Goal: Task Accomplishment & Management: Manage account settings

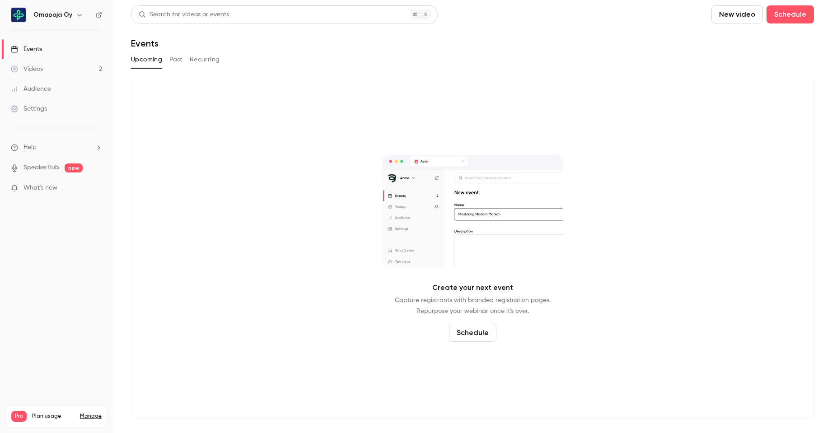
click at [478, 330] on button "Schedule" at bounding box center [472, 333] width 47 height 18
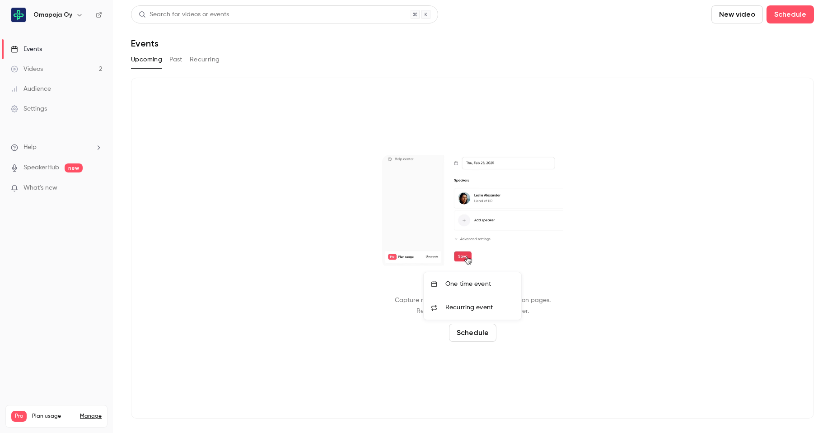
click at [481, 311] on span "Recurring event" at bounding box center [468, 307] width 47 height 9
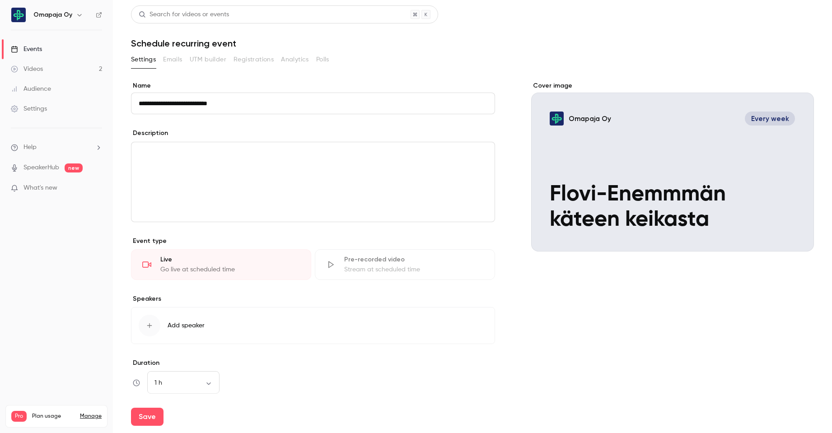
click at [195, 152] on p "editor" at bounding box center [313, 153] width 349 height 11
click at [182, 105] on input "**********" at bounding box center [313, 104] width 364 height 22
type input "**********"
click at [338, 88] on label "Name" at bounding box center [313, 85] width 364 height 9
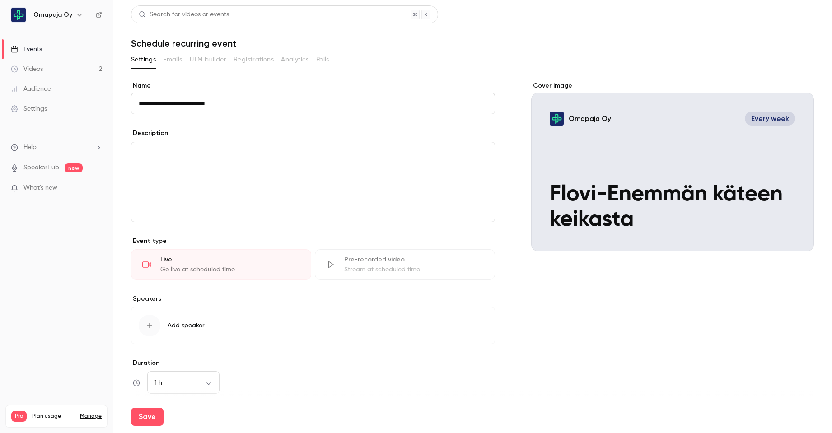
click at [338, 93] on input "**********" at bounding box center [313, 104] width 364 height 22
click at [367, 157] on p "editor" at bounding box center [313, 153] width 349 height 11
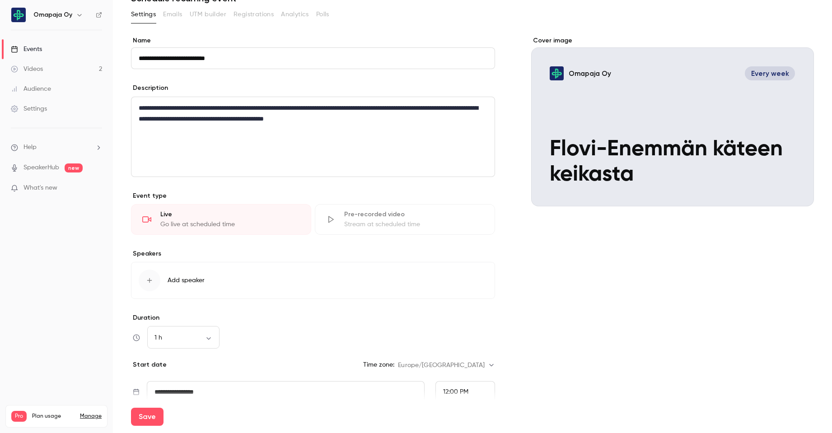
scroll to position [90, 0]
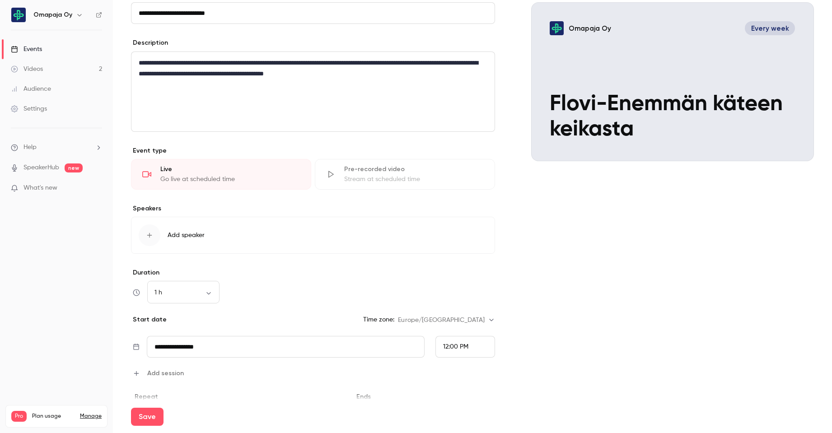
click at [191, 240] on button "Add speaker" at bounding box center [313, 235] width 364 height 37
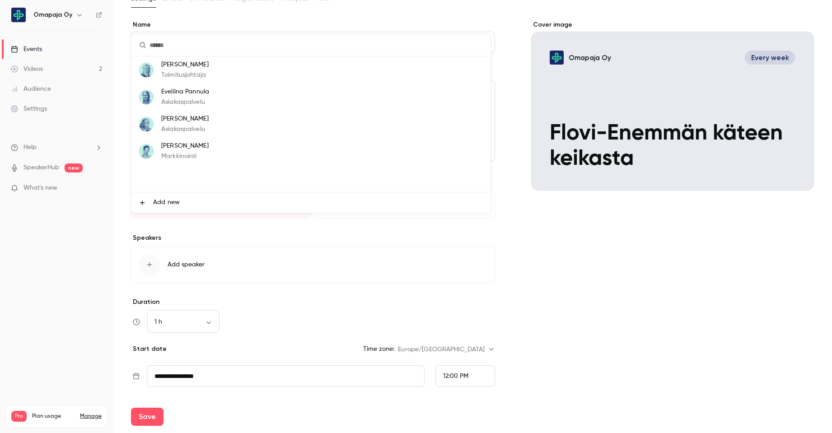
scroll to position [45, 0]
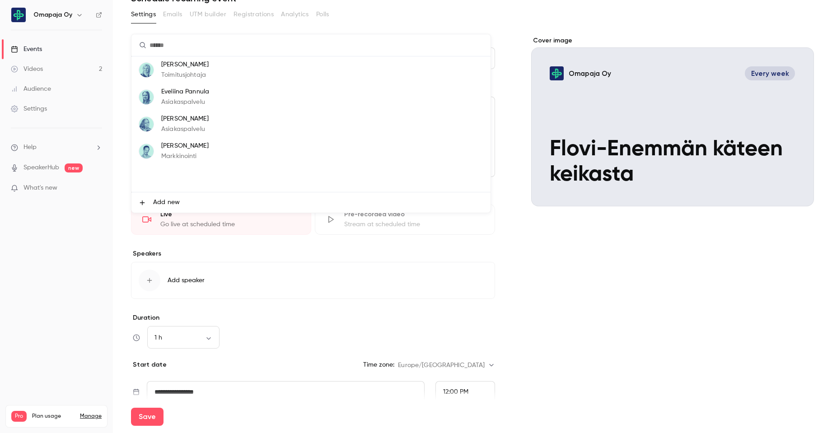
click at [207, 98] on p "Asiakaspalvelu" at bounding box center [185, 102] width 48 height 9
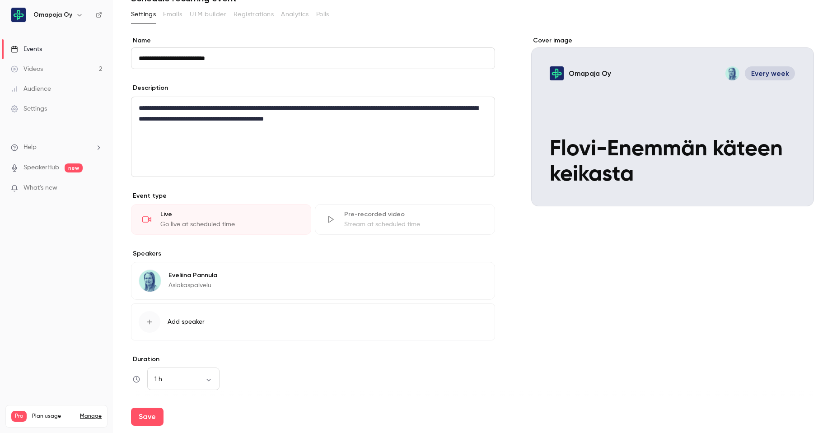
click at [204, 317] on button "Add speaker" at bounding box center [313, 321] width 364 height 37
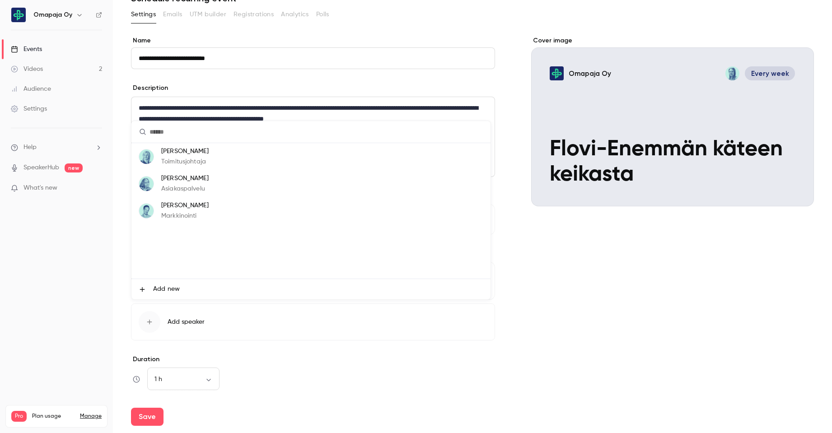
click at [230, 186] on li "[PERSON_NAME] Asiakaspalvelu" at bounding box center [310, 183] width 359 height 27
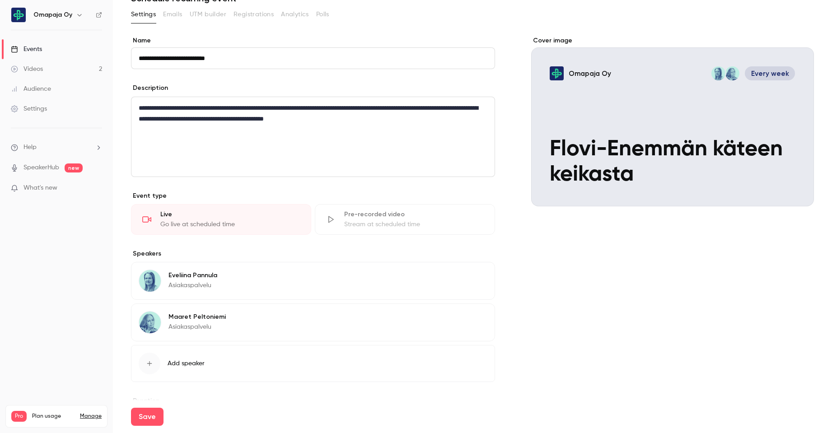
click at [464, 319] on button "Edit" at bounding box center [470, 318] width 33 height 14
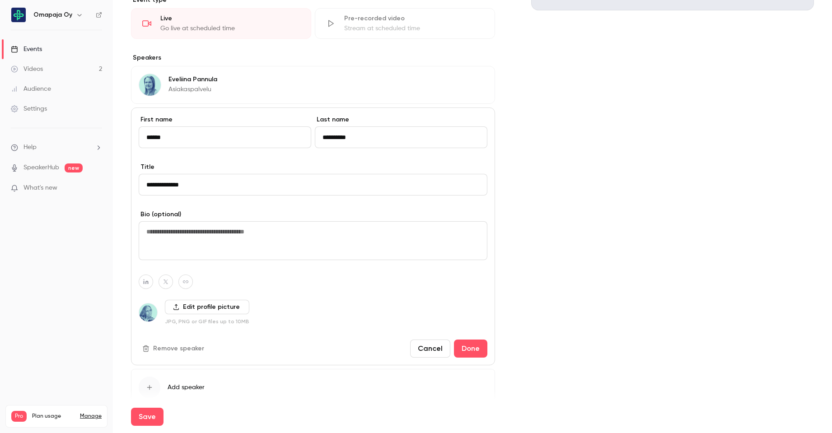
scroll to position [316, 0]
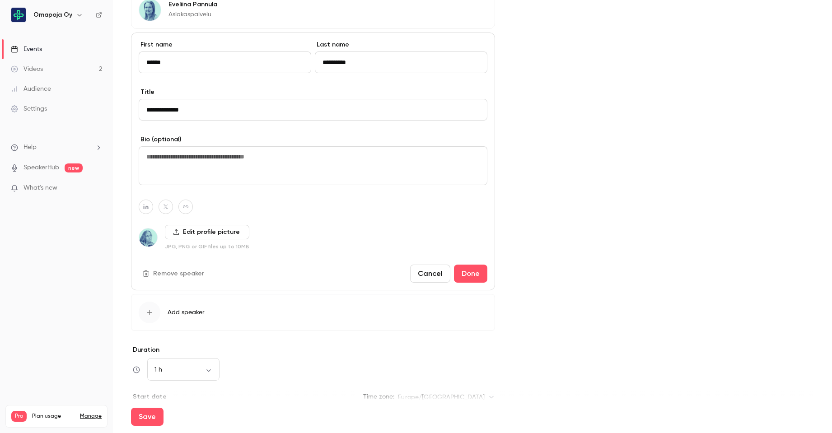
drag, startPoint x: 202, startPoint y: 109, endPoint x: 113, endPoint y: 112, distance: 89.0
click at [113, 112] on main "**********" at bounding box center [472, 216] width 719 height 433
type input "**********"
click at [471, 276] on button "Done" at bounding box center [470, 274] width 33 height 18
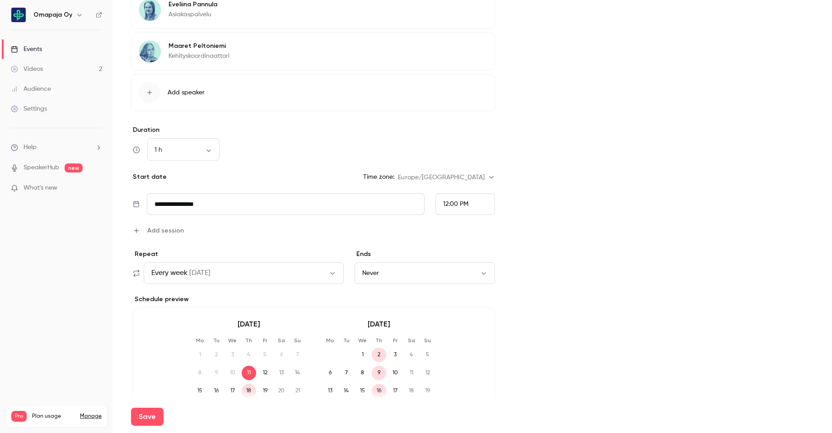
click at [371, 207] on input "**********" at bounding box center [285, 204] width 277 height 22
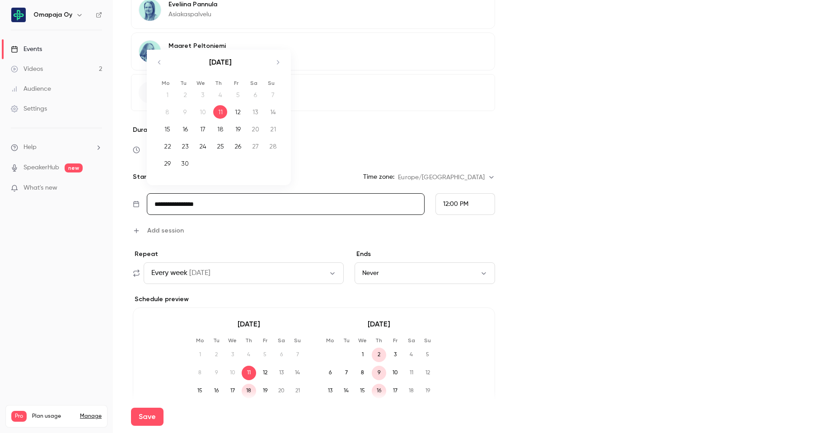
click at [237, 115] on div "12" at bounding box center [238, 112] width 14 height 14
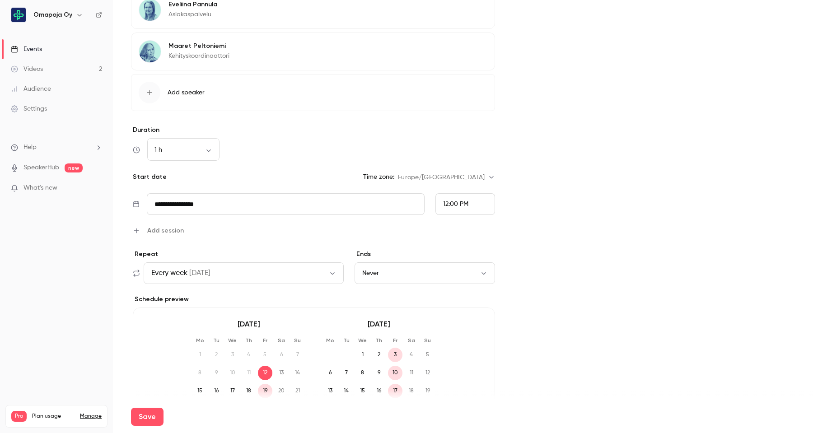
click at [539, 238] on div "Cover image Omapaja Oy Every week Flovi-Enemmän käteen keikasta" at bounding box center [672, 118] width 283 height 706
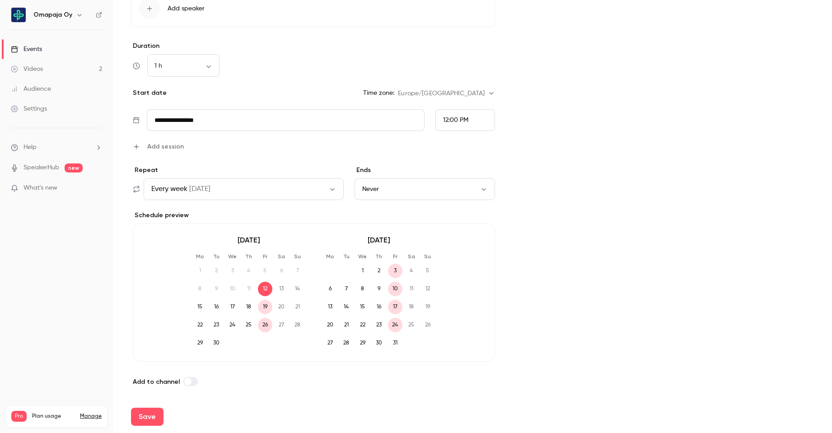
scroll to position [401, 0]
click at [474, 187] on button "Never" at bounding box center [425, 188] width 140 height 22
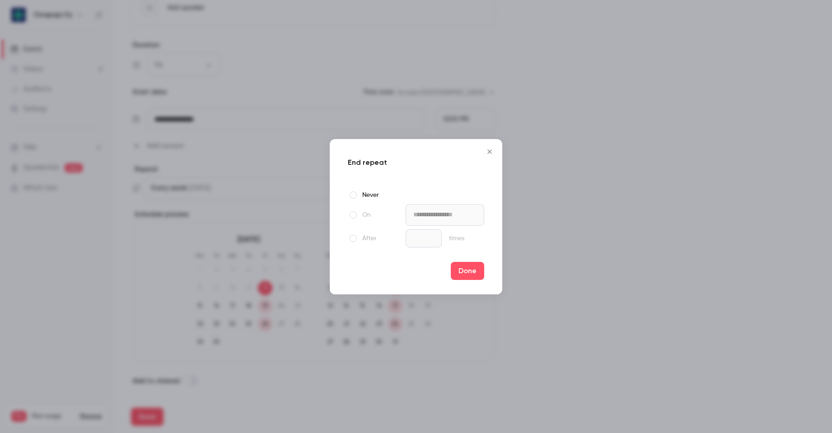
click at [350, 216] on span at bounding box center [353, 214] width 7 height 7
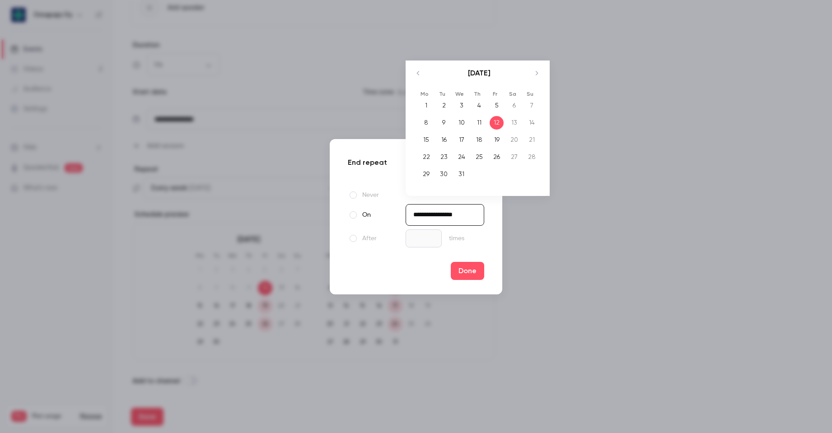
click at [464, 216] on input "**********" at bounding box center [445, 215] width 79 height 22
click at [413, 75] on icon "Move backward to switch to the previous month." at bounding box center [418, 73] width 11 height 11
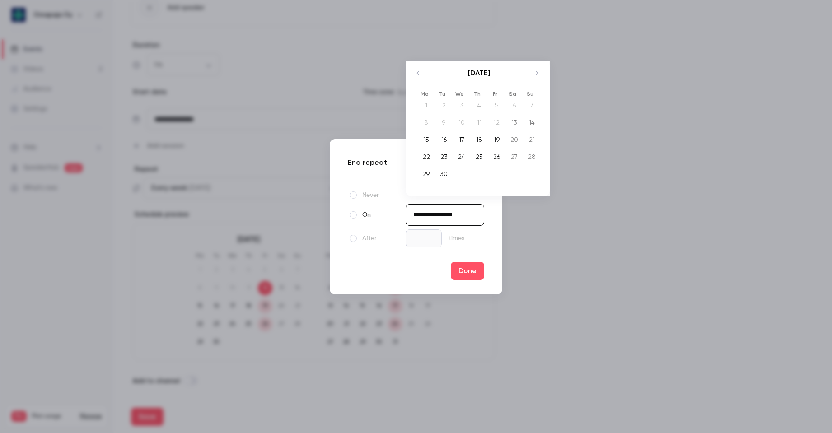
click at [490, 143] on div "19" at bounding box center [497, 140] width 14 height 14
type input "**********"
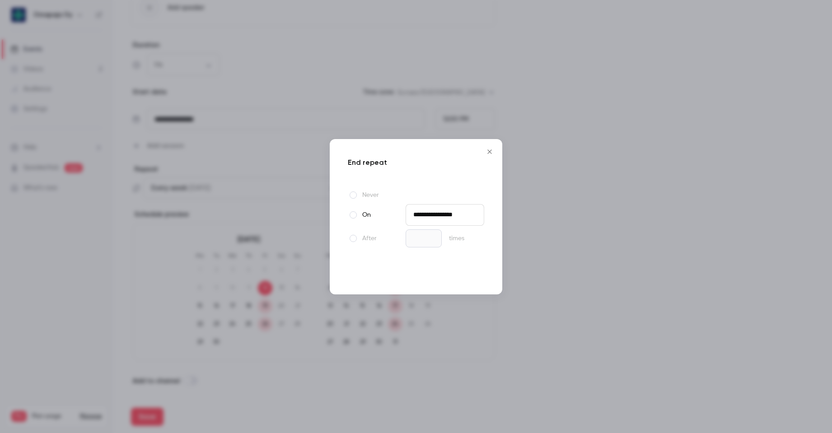
click at [481, 272] on button "Done" at bounding box center [467, 271] width 33 height 18
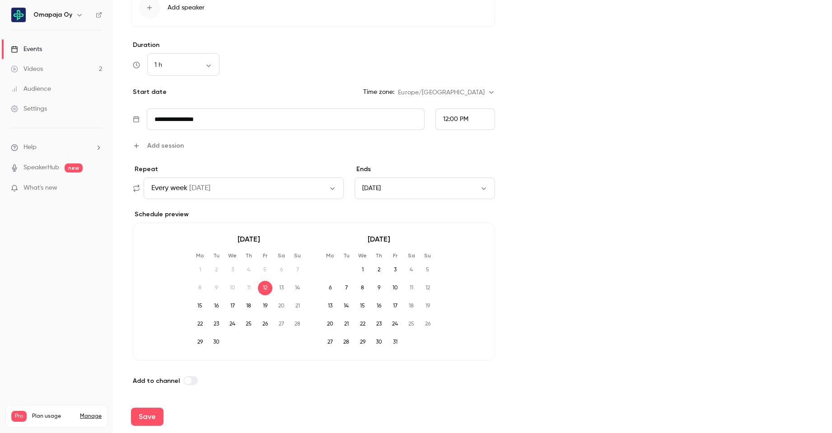
click at [526, 293] on div "**********" at bounding box center [472, 33] width 683 height 706
click at [333, 187] on icon "button" at bounding box center [332, 188] width 7 height 7
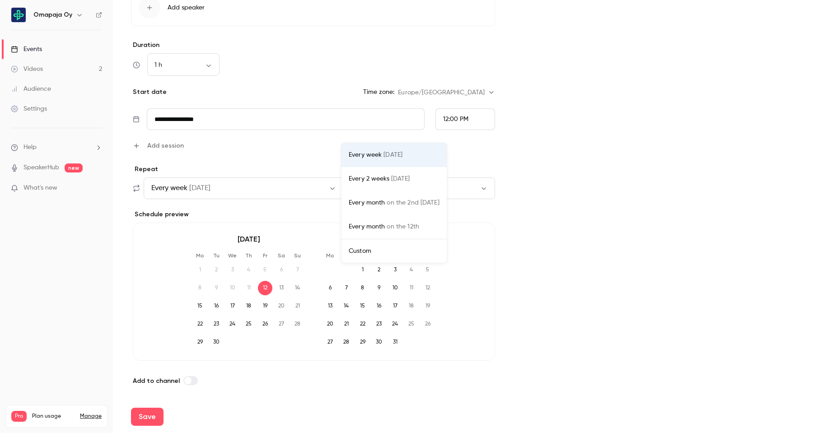
click at [583, 256] on div at bounding box center [416, 216] width 832 height 433
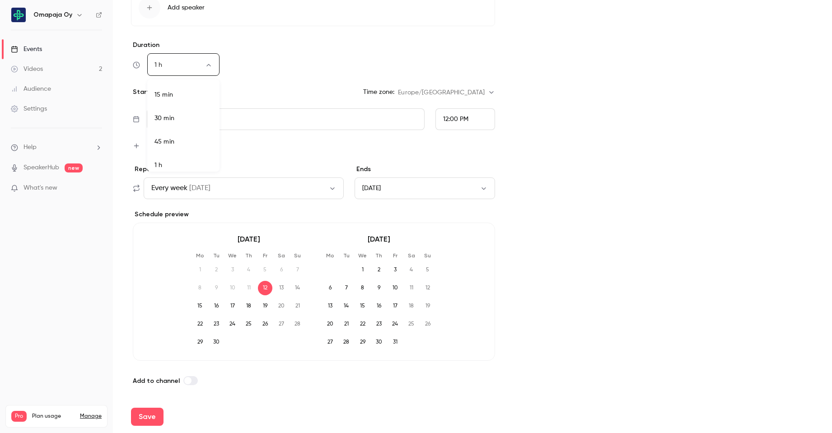
click at [217, 63] on body "**********" at bounding box center [416, 216] width 832 height 433
click at [190, 115] on li "30 min" at bounding box center [183, 112] width 72 height 23
type input "**"
click at [532, 300] on div "Cover image Omapaja Oy Every week Flovi-Enemmän käteen keikasta" at bounding box center [672, 33] width 283 height 706
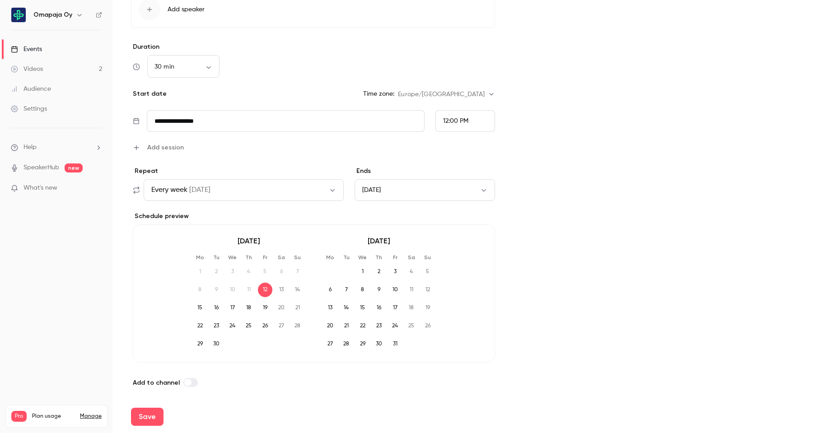
scroll to position [401, 0]
click at [140, 417] on button "Save" at bounding box center [147, 417] width 33 height 18
type input "**"
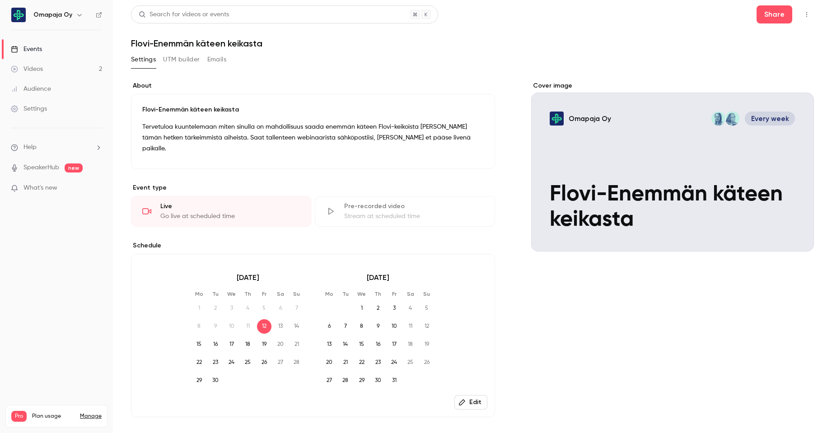
click at [219, 59] on button "Emails" at bounding box center [216, 59] width 19 height 14
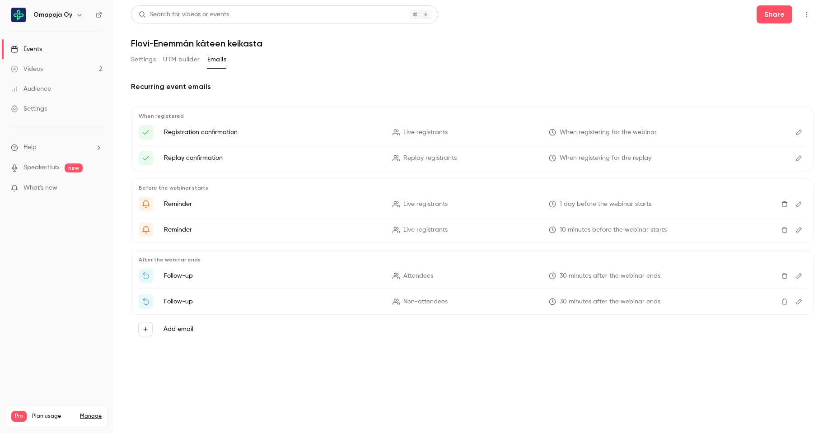
click at [799, 131] on icon "Edit" at bounding box center [798, 132] width 7 height 6
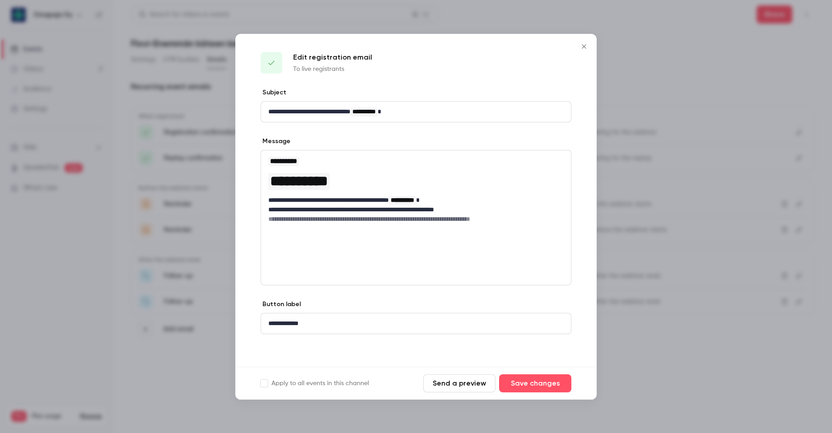
click at [584, 46] on icon "Close" at bounding box center [584, 46] width 4 height 4
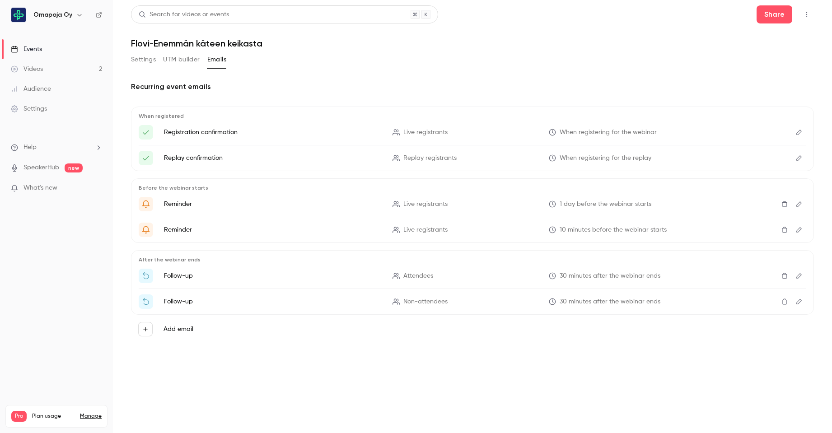
click at [796, 159] on icon "Edit" at bounding box center [798, 158] width 7 height 6
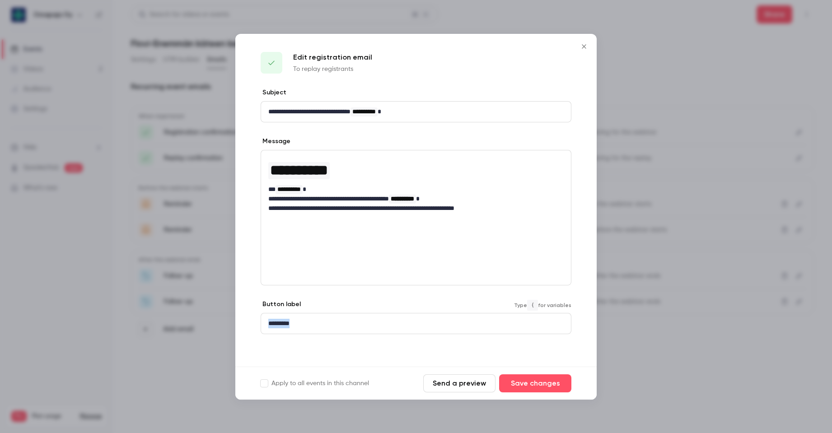
drag, startPoint x: 307, startPoint y: 323, endPoint x: 241, endPoint y: 321, distance: 66.0
click at [241, 321] on div "**********" at bounding box center [415, 227] width 361 height 279
click at [547, 385] on button "Save changes" at bounding box center [535, 383] width 72 height 18
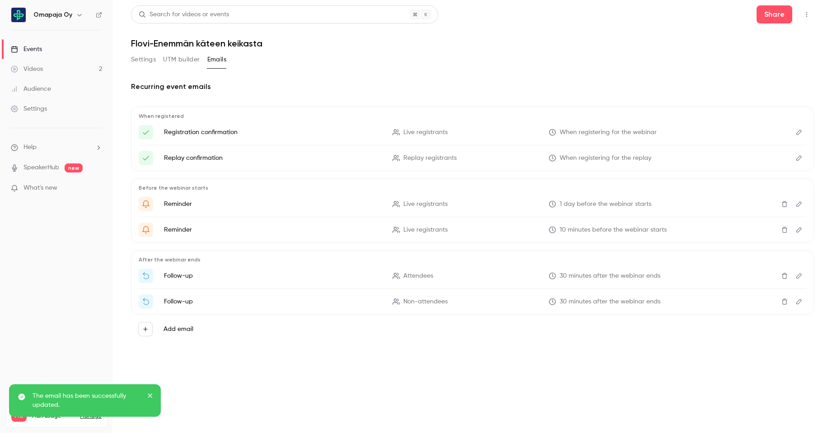
click at [799, 204] on icon "Edit" at bounding box center [798, 204] width 7 height 6
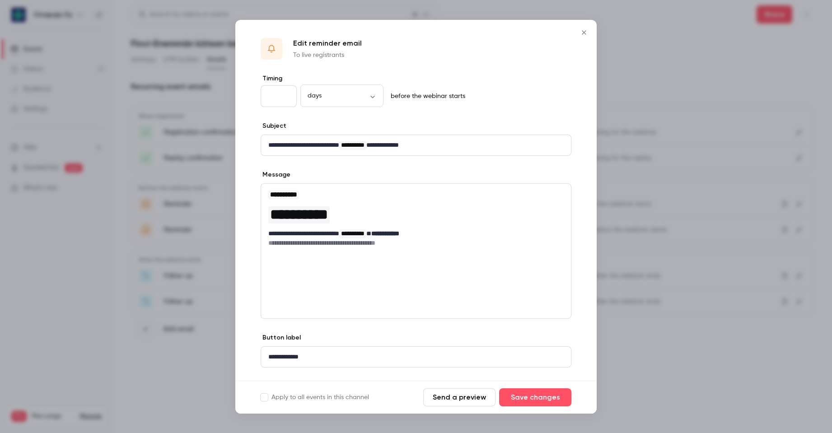
click at [581, 32] on icon "Close" at bounding box center [584, 32] width 11 height 7
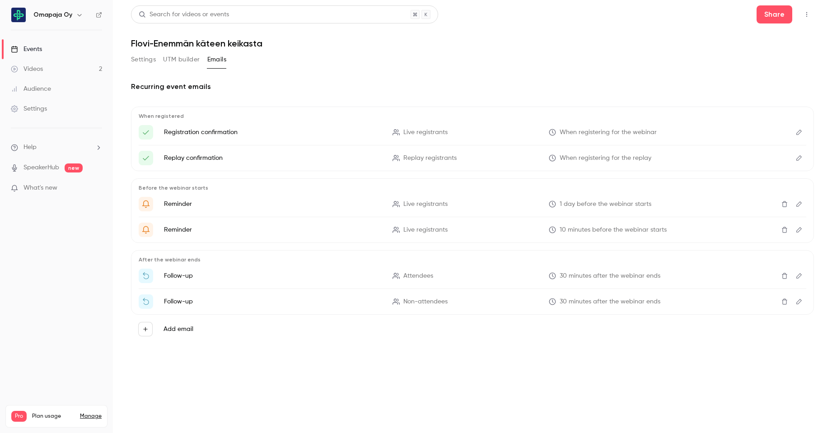
click at [798, 232] on icon "Edit" at bounding box center [798, 230] width 7 height 6
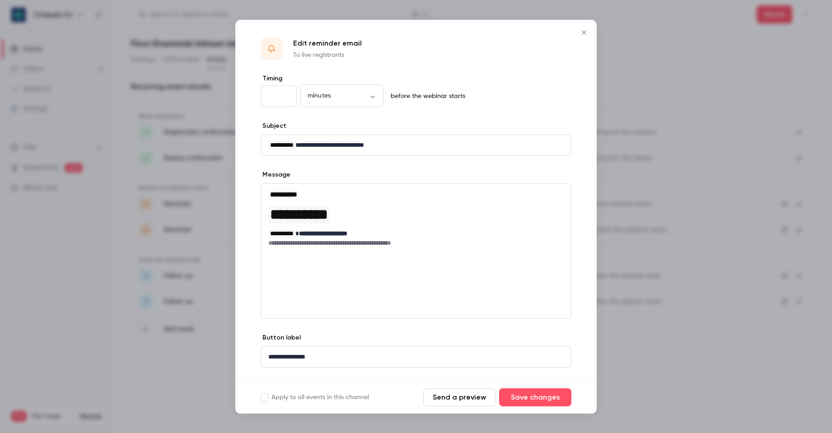
click at [582, 34] on icon "Close" at bounding box center [584, 32] width 11 height 7
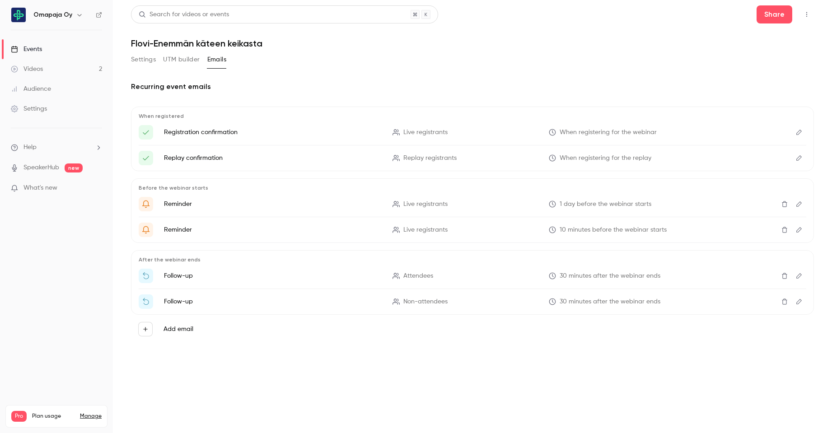
click at [799, 277] on icon "Edit" at bounding box center [798, 275] width 5 height 5
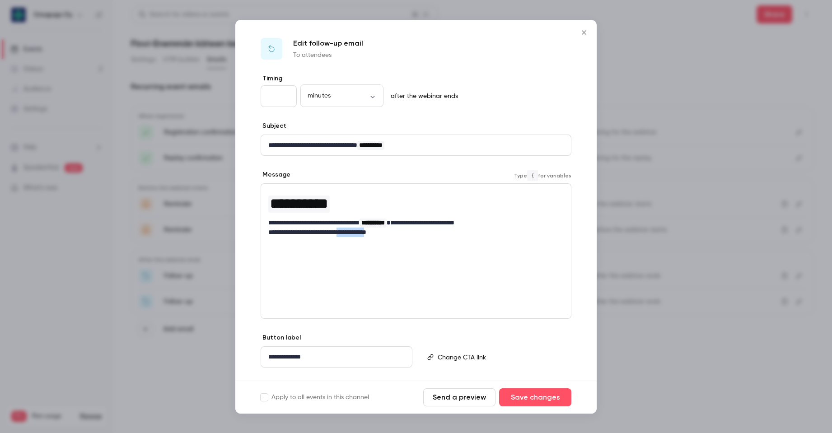
drag, startPoint x: 396, startPoint y: 233, endPoint x: 353, endPoint y: 234, distance: 43.4
click at [353, 234] on p "**********" at bounding box center [412, 232] width 289 height 9
click at [551, 392] on button "Save changes" at bounding box center [535, 397] width 72 height 18
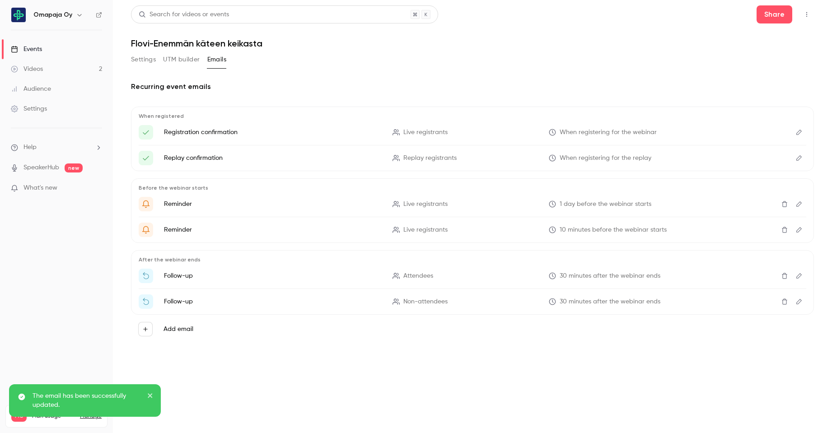
click at [799, 302] on icon "Edit" at bounding box center [798, 302] width 7 height 6
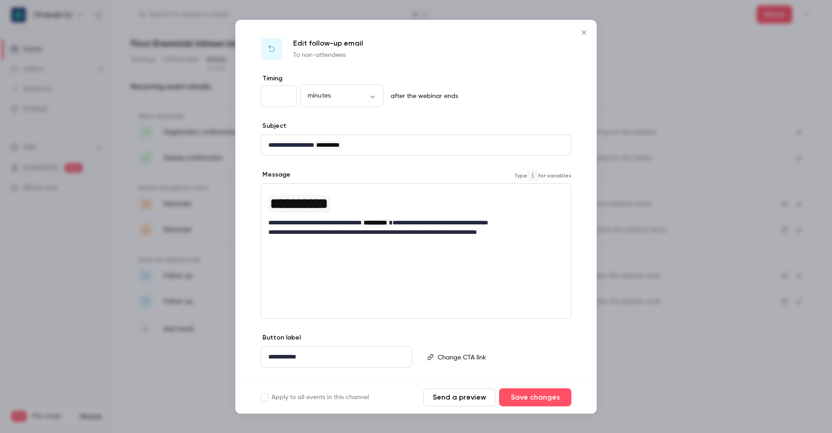
click at [447, 232] on p "**********" at bounding box center [412, 232] width 289 height 9
drag, startPoint x: 328, startPoint y: 362, endPoint x: 223, endPoint y: 361, distance: 104.8
click at [223, 361] on div "**********" at bounding box center [416, 216] width 832 height 433
drag, startPoint x: 298, startPoint y: 144, endPoint x: 243, endPoint y: 143, distance: 55.1
click at [243, 143] on div "**********" at bounding box center [415, 237] width 361 height 326
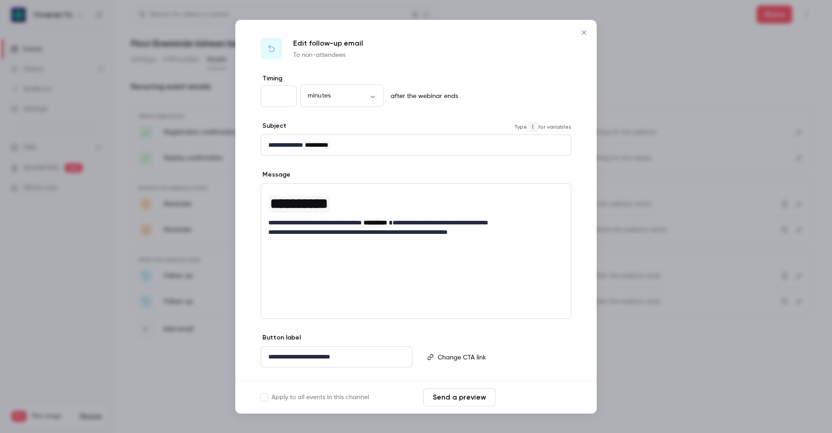
click at [532, 402] on button "Save changes" at bounding box center [535, 397] width 72 height 18
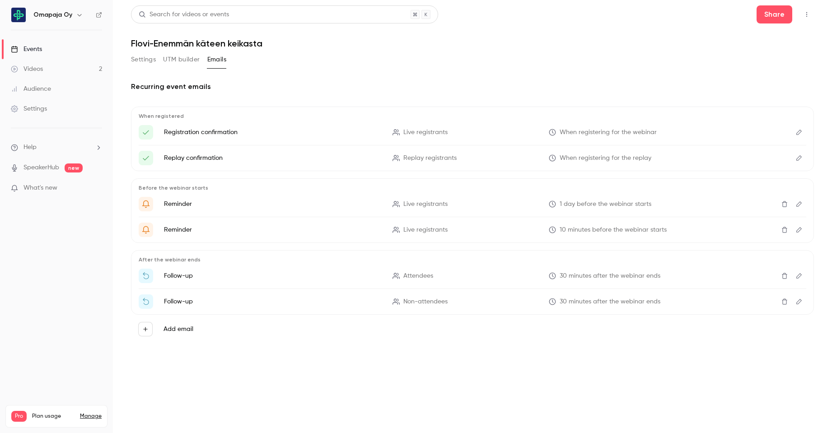
click at [78, 69] on link "Videos 2" at bounding box center [56, 69] width 113 height 20
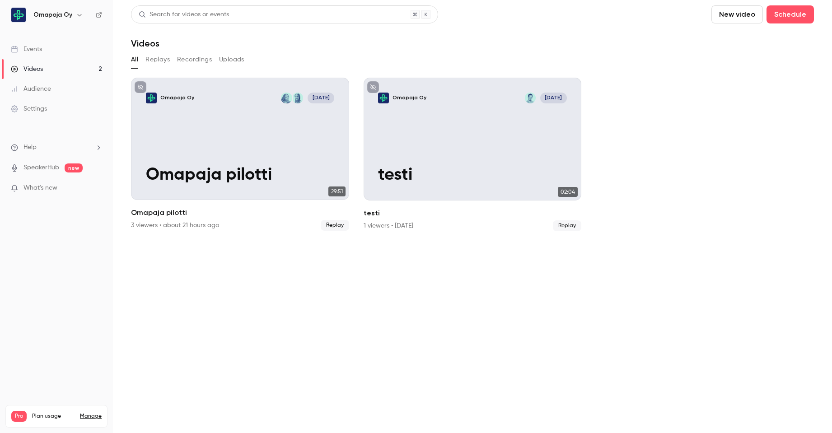
click at [48, 47] on link "Events" at bounding box center [56, 49] width 113 height 20
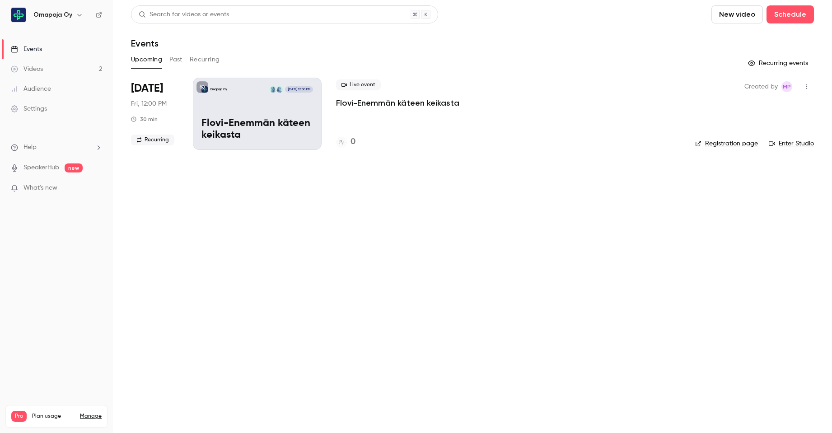
click at [807, 86] on icon "button" at bounding box center [806, 87] width 7 height 6
click at [764, 108] on div "Share" at bounding box center [771, 109] width 69 height 9
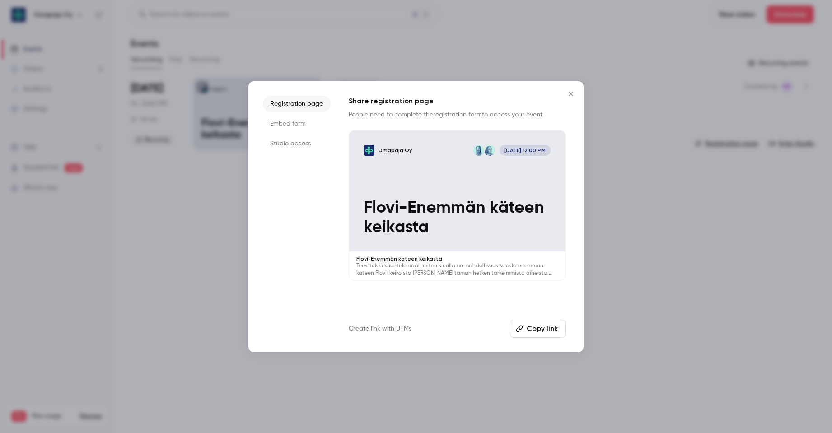
click at [294, 126] on li "Embed form" at bounding box center [297, 124] width 68 height 16
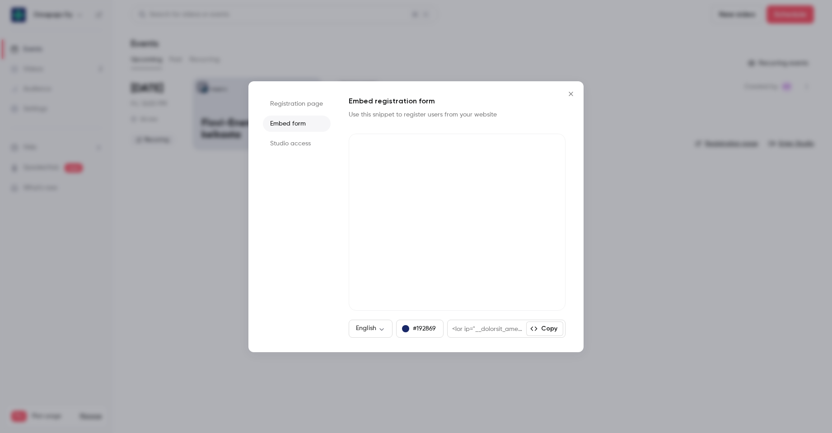
click at [296, 143] on li "Studio access" at bounding box center [297, 143] width 68 height 16
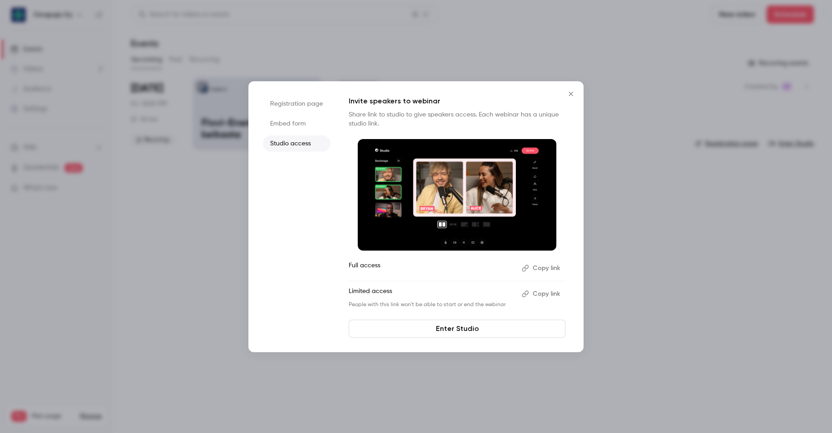
click at [295, 103] on li "Registration page" at bounding box center [297, 104] width 68 height 16
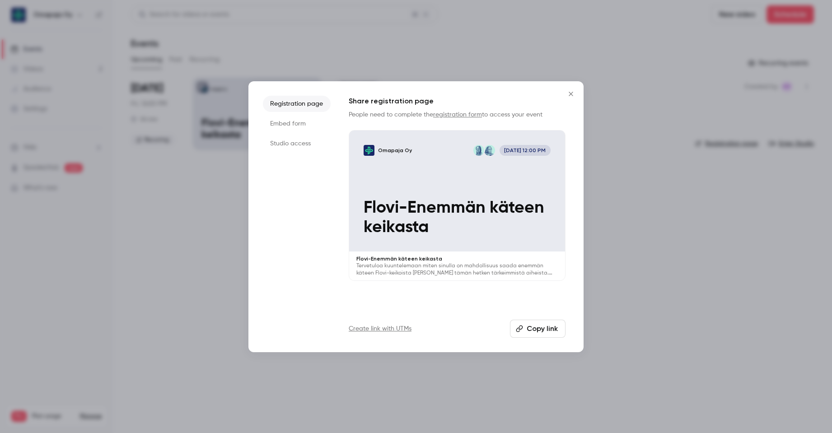
click at [541, 327] on button "Copy link" at bounding box center [538, 329] width 56 height 18
click at [571, 94] on icon "Close" at bounding box center [570, 93] width 11 height 7
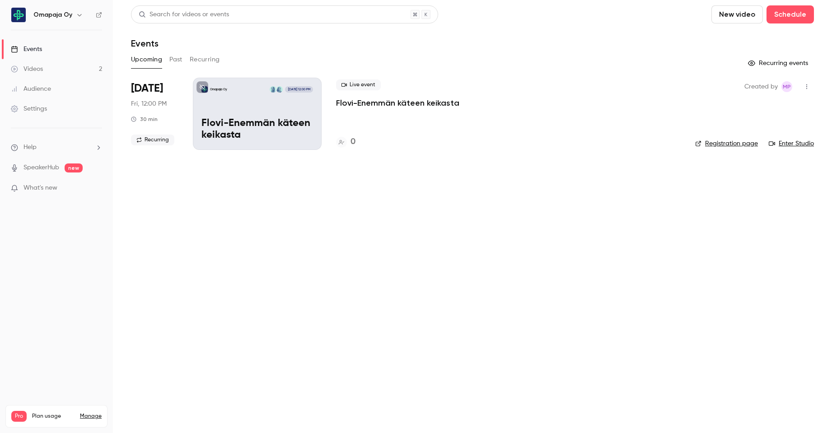
click at [226, 113] on div "Omapaja Oy [DATE] 12:00 PM Flovi-Enemmän käteen keikasta" at bounding box center [257, 114] width 129 height 72
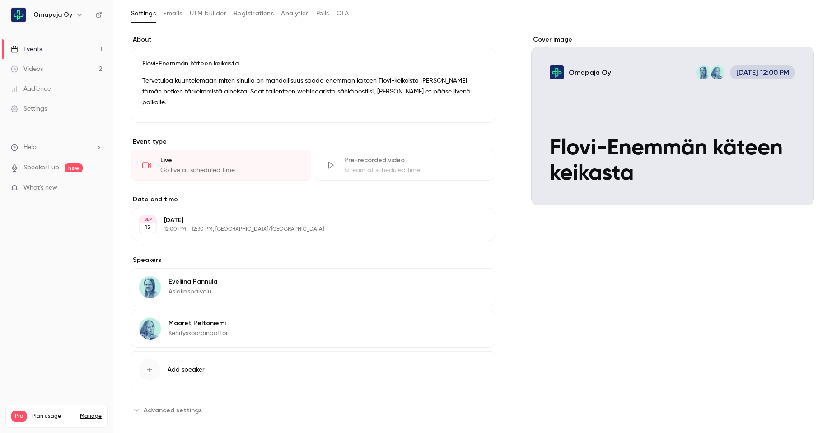
scroll to position [47, 0]
click at [191, 405] on span "Advanced settings" at bounding box center [173, 409] width 58 height 9
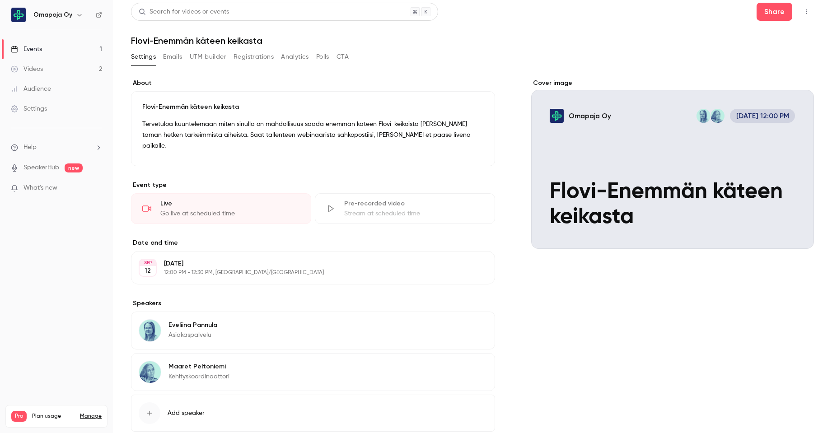
scroll to position [0, 0]
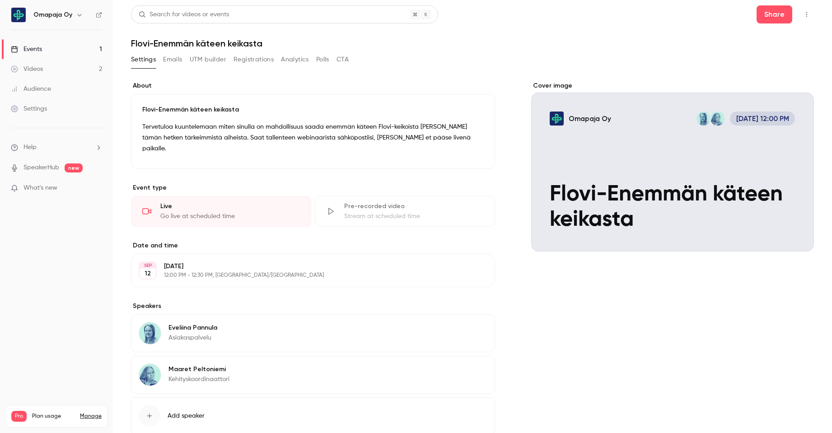
click at [178, 61] on button "Emails" at bounding box center [172, 59] width 19 height 14
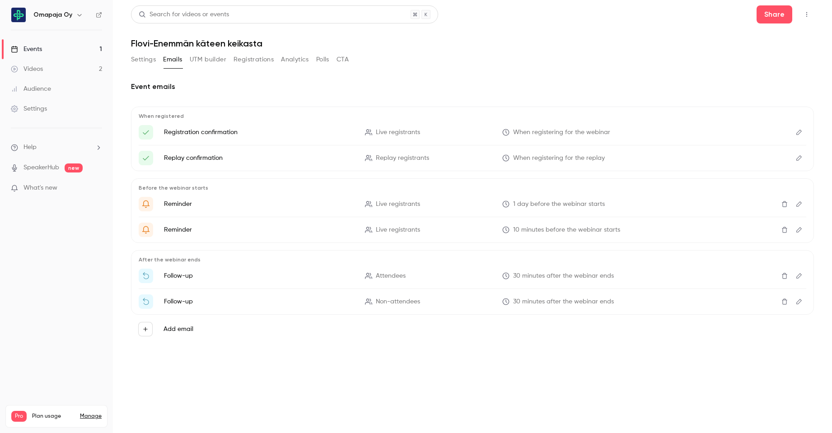
click at [197, 64] on button "UTM builder" at bounding box center [208, 59] width 37 height 14
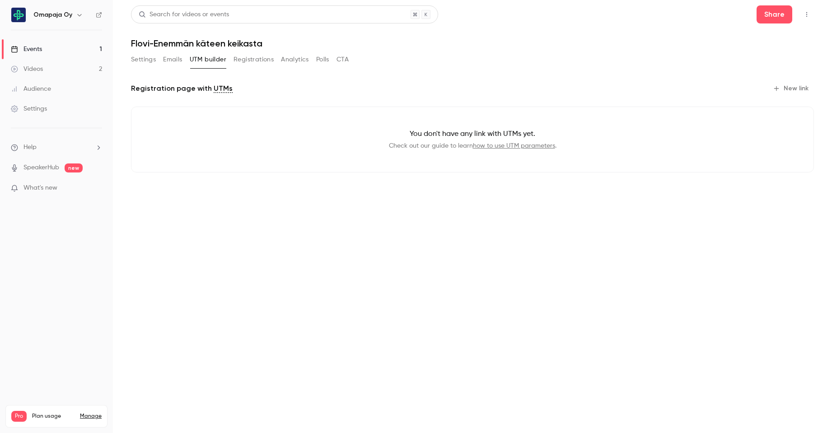
click at [249, 63] on button "Registrations" at bounding box center [253, 59] width 40 height 14
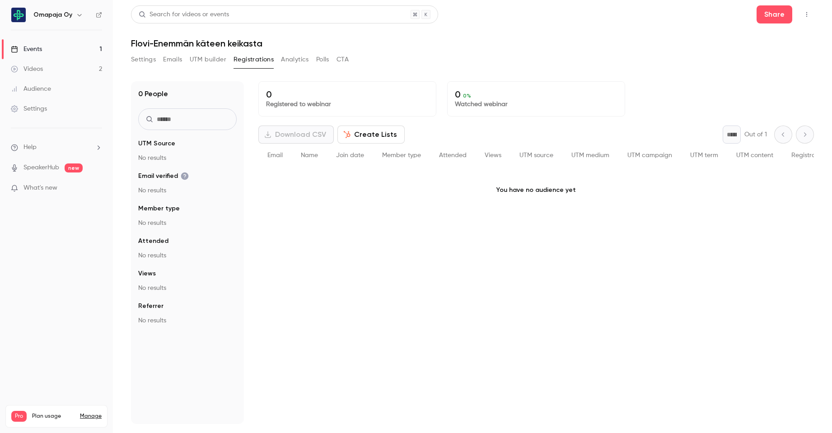
click at [295, 60] on button "Analytics" at bounding box center [295, 59] width 28 height 14
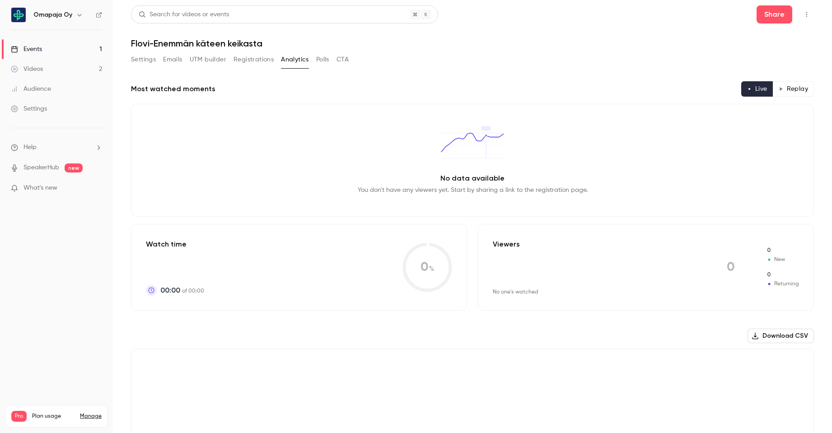
click at [323, 63] on button "Polls" at bounding box center [322, 59] width 13 height 14
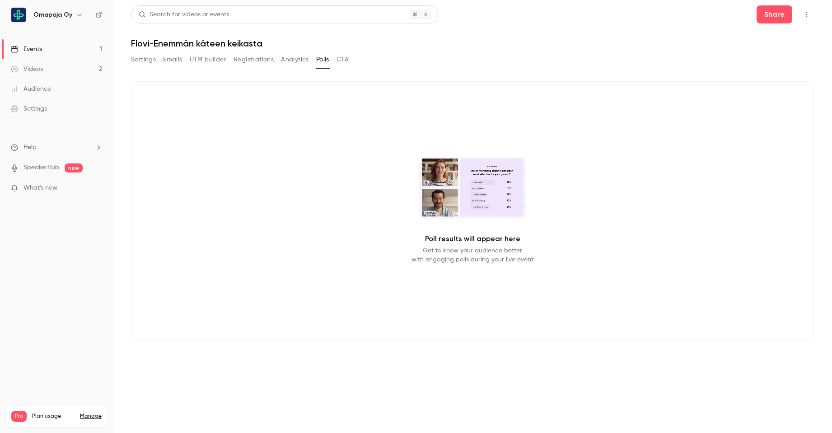
click at [345, 63] on button "CTA" at bounding box center [342, 59] width 12 height 14
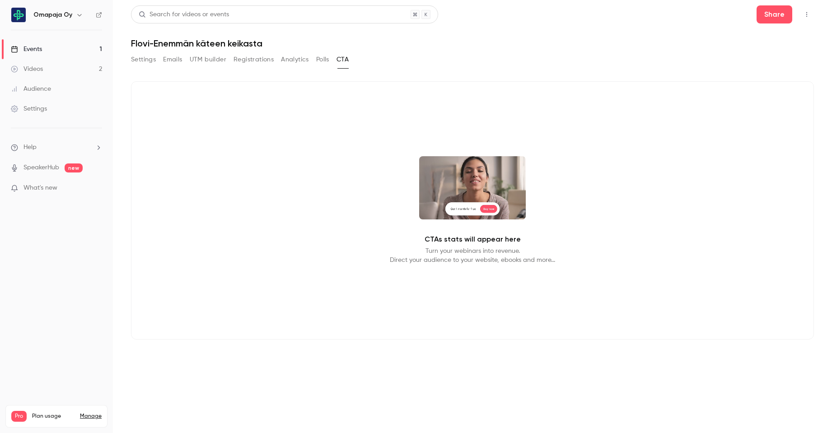
click at [144, 59] on button "Settings" at bounding box center [143, 59] width 25 height 14
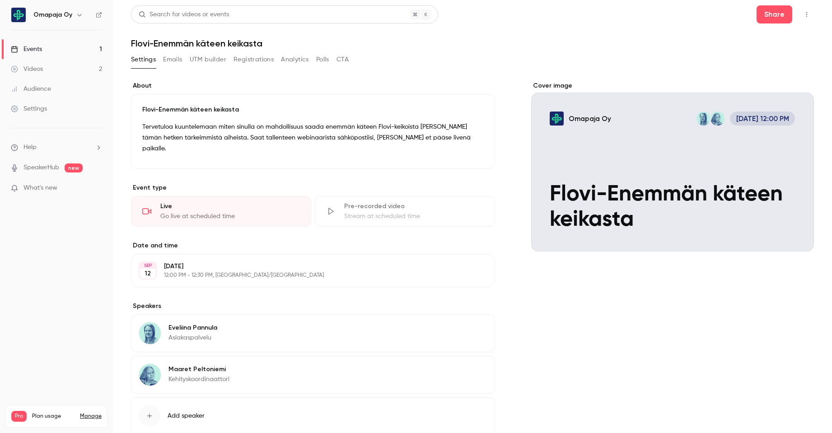
click at [459, 263] on button "Edit" at bounding box center [470, 270] width 33 height 14
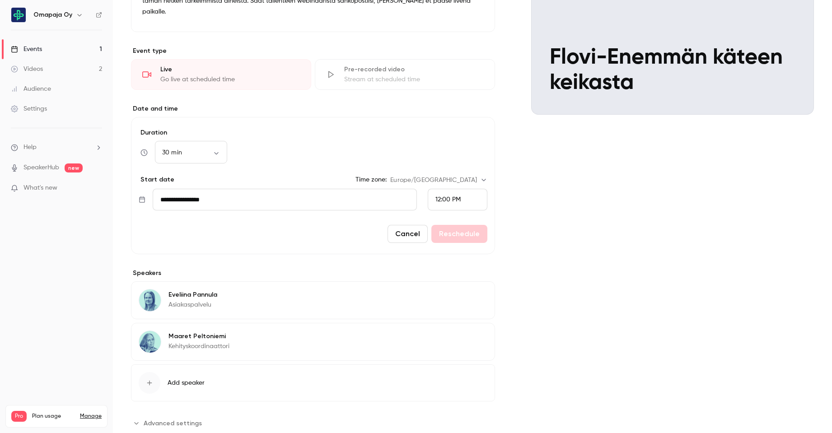
scroll to position [150, 0]
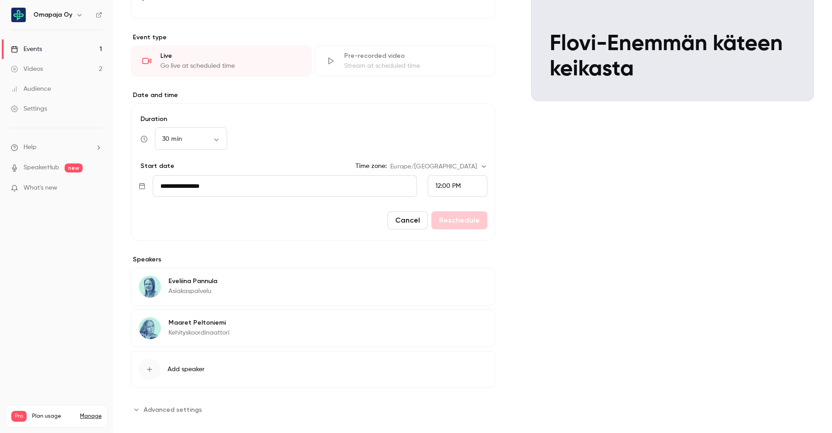
click at [190, 405] on span "Advanced settings" at bounding box center [173, 409] width 58 height 9
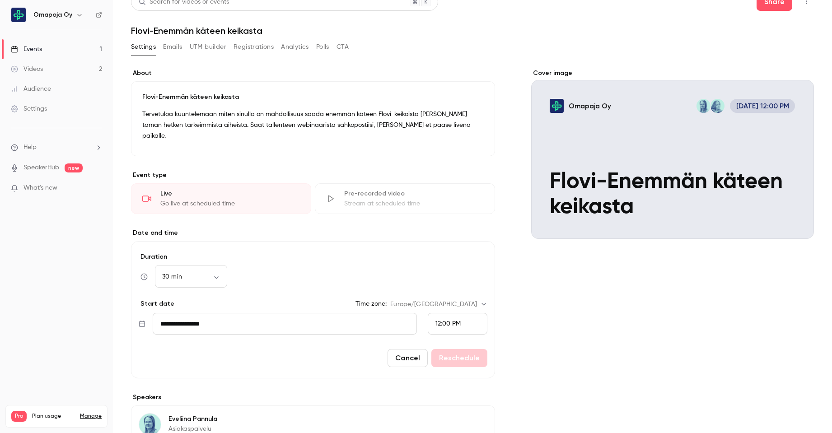
scroll to position [0, 0]
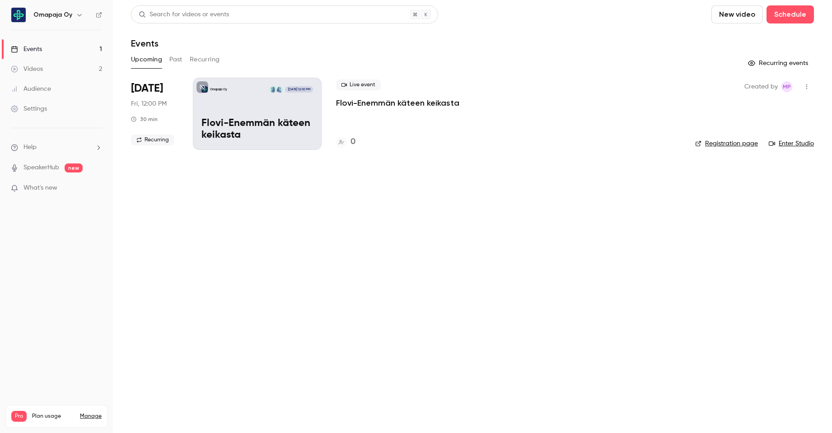
click at [205, 61] on button "Recurring" at bounding box center [205, 59] width 30 height 14
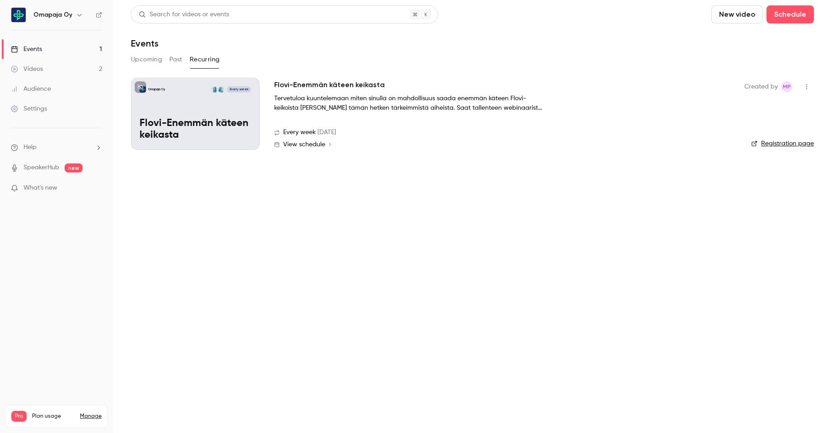
click at [229, 113] on div "Omapaja Oy Every week Flovi-Enemmän käteen keikasta" at bounding box center [195, 114] width 129 height 72
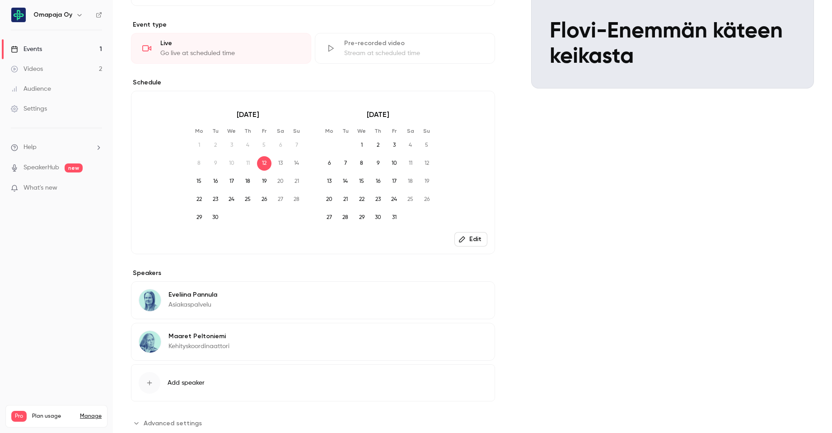
scroll to position [177, 0]
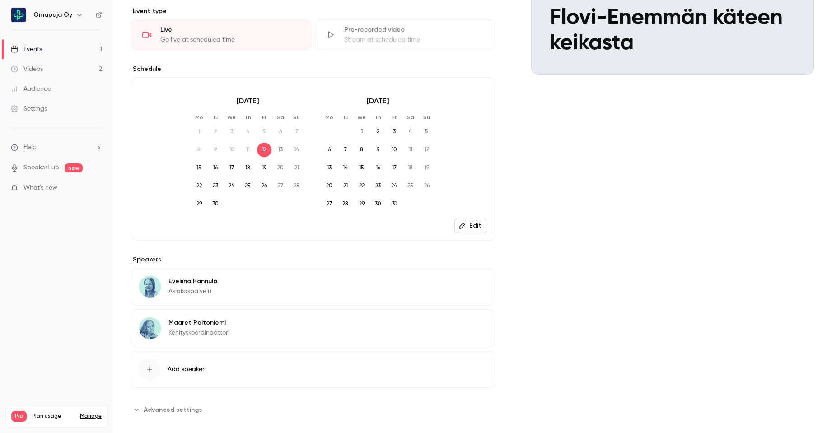
click at [465, 219] on button "Edit" at bounding box center [470, 226] width 33 height 14
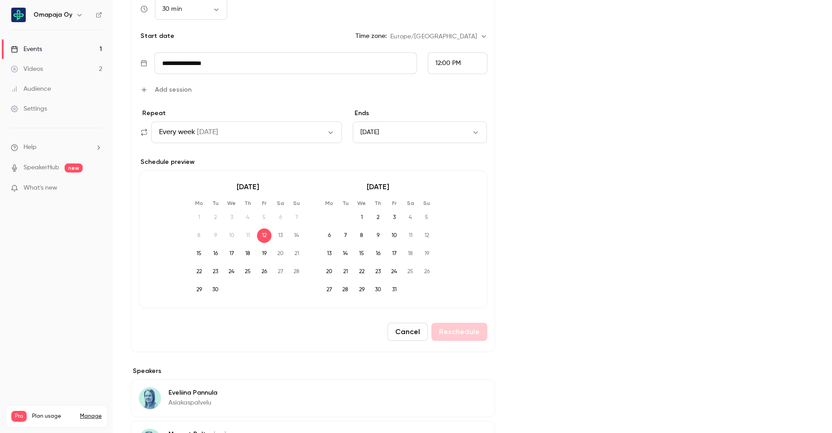
scroll to position [267, 0]
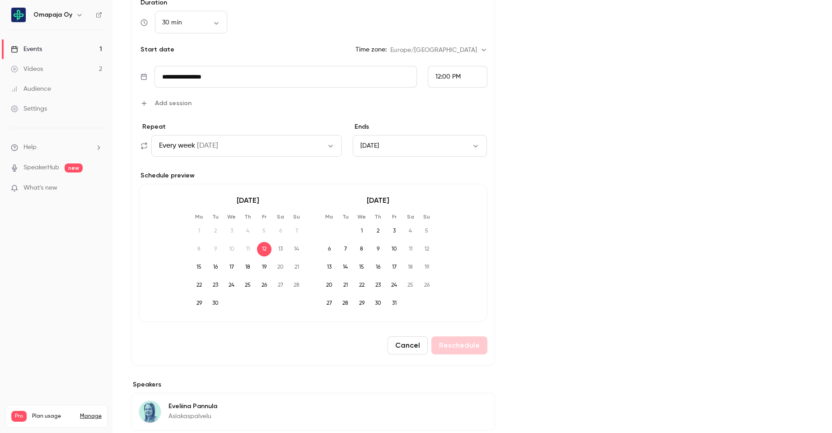
click at [474, 142] on icon "button" at bounding box center [475, 145] width 7 height 7
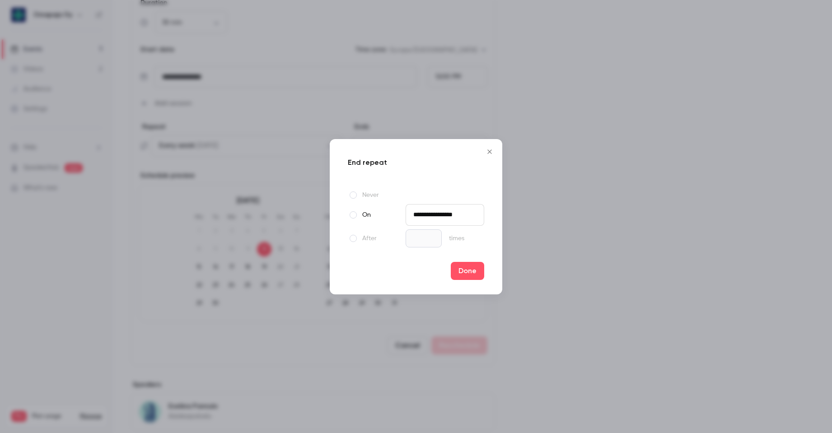
click at [350, 238] on span at bounding box center [353, 238] width 7 height 7
type input "**********"
click at [421, 241] on input "*" at bounding box center [424, 238] width 36 height 18
type input "*"
click at [350, 238] on span at bounding box center [353, 238] width 7 height 7
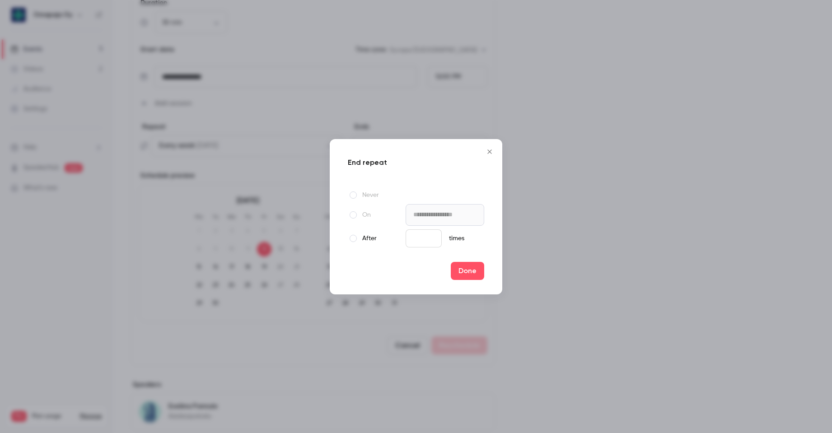
click at [428, 241] on input "*" at bounding box center [424, 238] width 36 height 18
type input "*"
click at [428, 241] on input "*" at bounding box center [424, 238] width 36 height 18
click at [471, 273] on button "Done" at bounding box center [467, 271] width 33 height 18
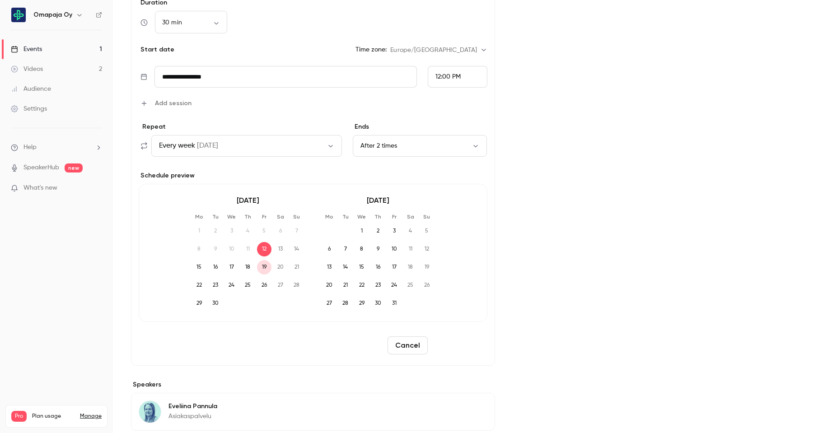
click at [463, 338] on button "Reschedule" at bounding box center [459, 345] width 56 height 18
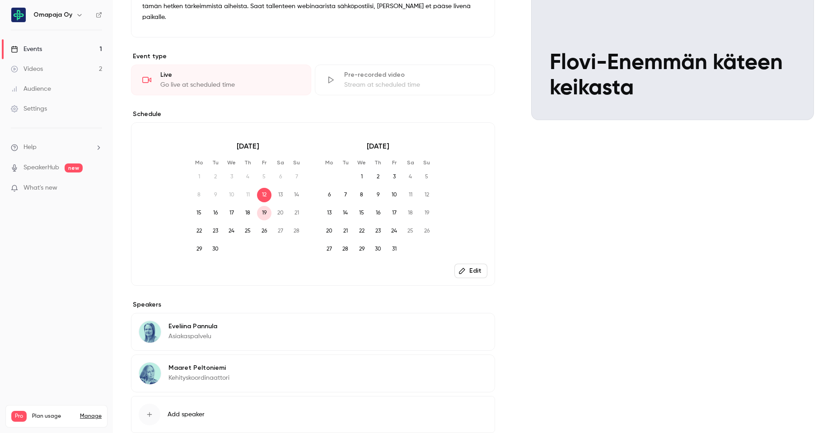
scroll to position [0, 0]
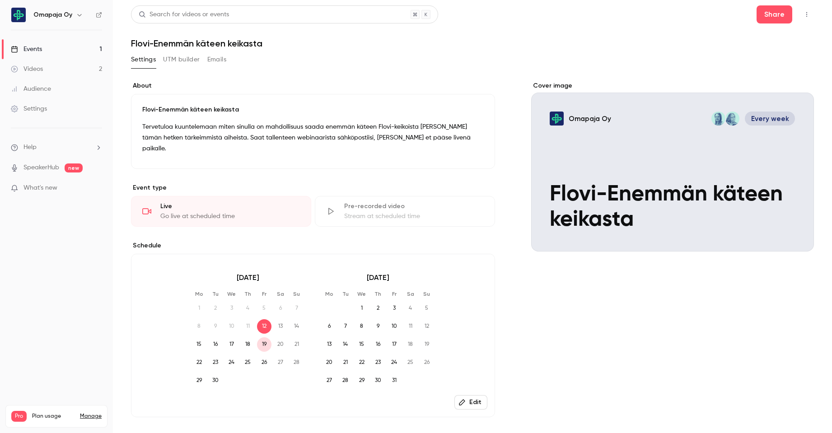
click at [46, 49] on link "Events 1" at bounding box center [56, 49] width 113 height 20
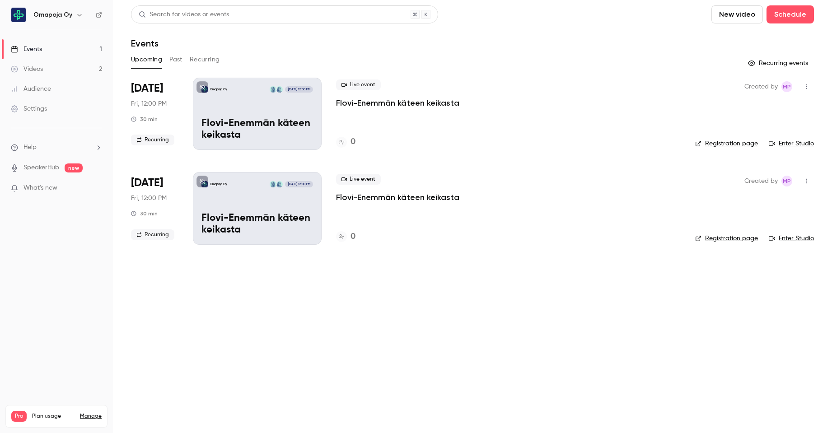
click at [806, 181] on icon "button" at bounding box center [806, 181] width 7 height 6
click at [765, 204] on div "Share" at bounding box center [771, 204] width 69 height 9
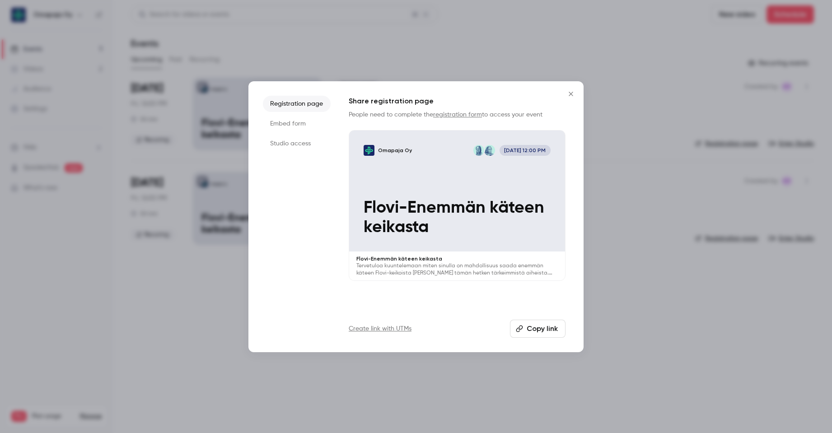
click at [544, 330] on button "Copy link" at bounding box center [538, 329] width 56 height 18
click at [572, 94] on icon "Close" at bounding box center [570, 93] width 11 height 7
